Goal: Transaction & Acquisition: Purchase product/service

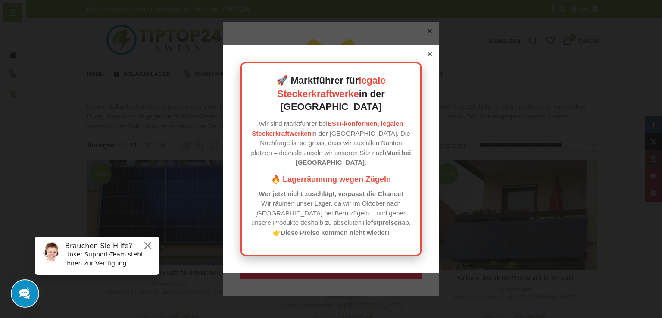
click at [362, 219] on strong "Tiefstpreisen" at bounding box center [382, 222] width 40 height 7
click at [291, 229] on strong "Diese Preise kommen nicht wieder!" at bounding box center [335, 232] width 109 height 7
click at [426, 60] on div "🚀 Marktführer für legale Steckerkraftwerke in der Schweiz Wir sind Marktführer …" at bounding box center [331, 159] width 216 height 229
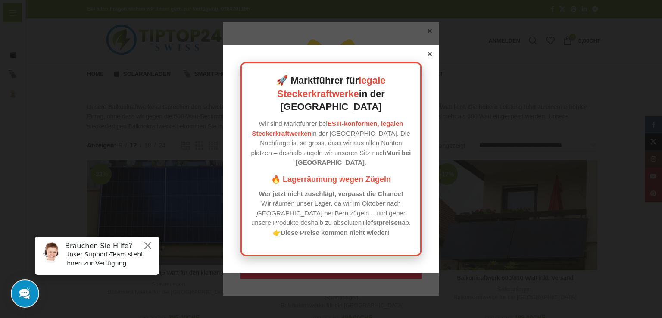
click at [426, 58] on div at bounding box center [430, 54] width 8 height 8
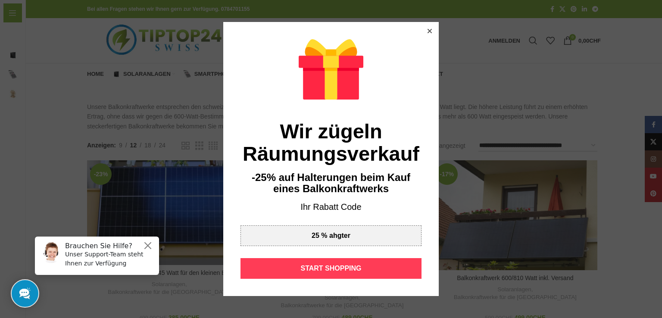
click at [316, 266] on div "START SHOPPING" at bounding box center [331, 268] width 181 height 21
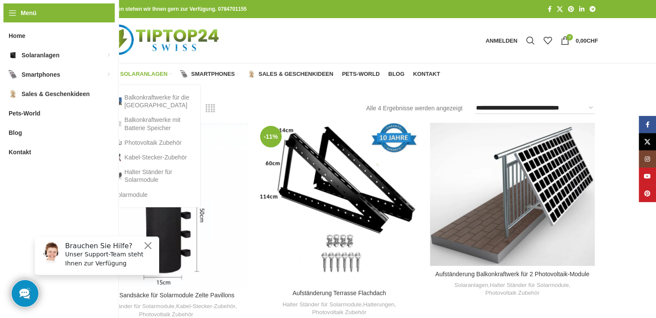
click at [131, 72] on span "Solaranlagen" at bounding box center [143, 74] width 47 height 7
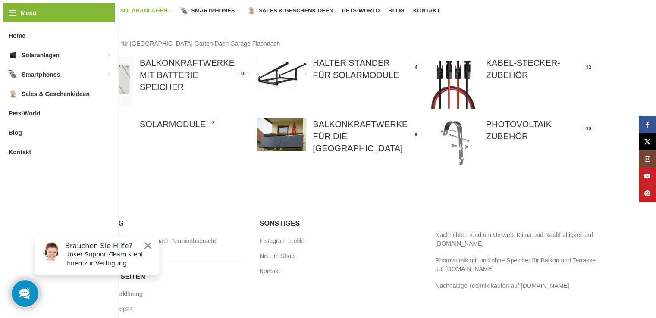
scroll to position [43, 0]
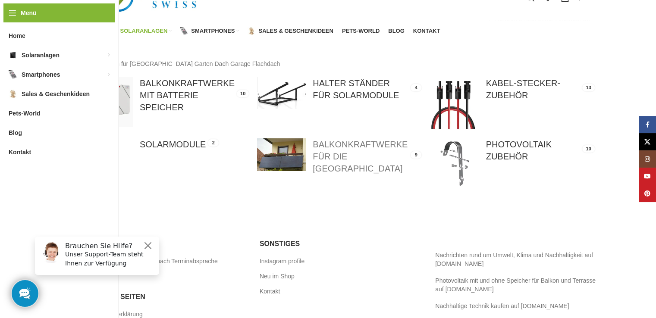
click at [364, 147] on link at bounding box center [339, 156] width 164 height 36
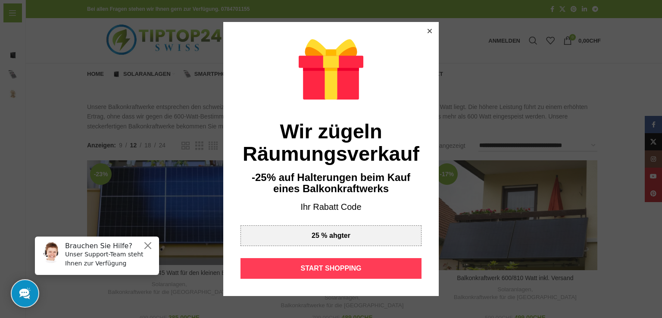
click at [344, 268] on div "START SHOPPING" at bounding box center [331, 268] width 181 height 21
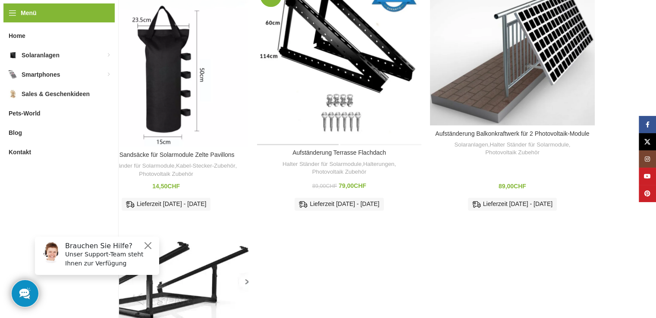
scroll to position [39, 0]
